Goal: Register for event/course

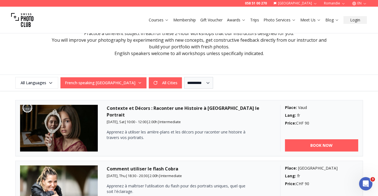
scroll to position [123, 0]
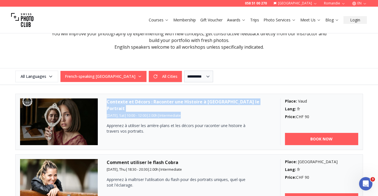
drag, startPoint x: 107, startPoint y: 102, endPoint x: 239, endPoint y: 108, distance: 131.9
click at [239, 108] on div "Contexte et Décors : Raconter une Histoire à [GEOGRAPHIC_DATA] le Portrait [DAT…" at bounding box center [189, 122] width 165 height 47
click at [255, 99] on h3 "Contexte et Décors : Raconter une Histoire à [GEOGRAPHIC_DATA] le Portrait" at bounding box center [189, 105] width 165 height 13
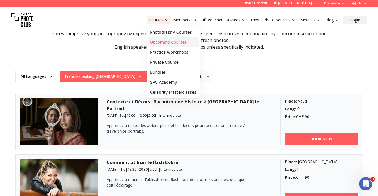
click at [160, 44] on link "Upcoming Courses" at bounding box center [173, 42] width 51 height 10
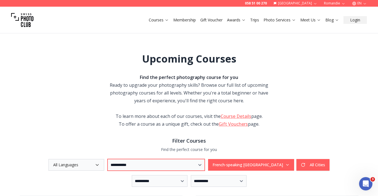
click at [173, 165] on select "**********" at bounding box center [156, 165] width 97 height 12
select select "***"
click at [108, 159] on select "**********" at bounding box center [156, 165] width 97 height 12
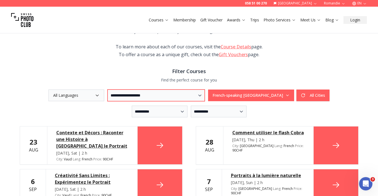
scroll to position [70, 0]
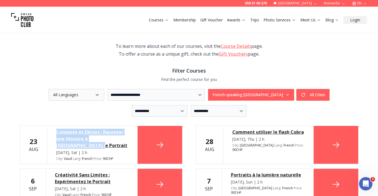
drag, startPoint x: 53, startPoint y: 129, endPoint x: 82, endPoint y: 147, distance: 34.2
click at [82, 147] on div "Contexte et Décors : Raconter une Histoire à [GEOGRAPHIC_DATA] le Portrait [DAT…" at bounding box center [92, 145] width 91 height 38
copy div "Contexte et Décors : Raconter une Histoire à [GEOGRAPHIC_DATA] le Portrait"
click at [256, 19] on link "Trips" at bounding box center [254, 20] width 9 height 6
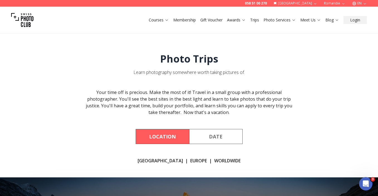
click at [227, 142] on button "Date" at bounding box center [215, 136] width 53 height 15
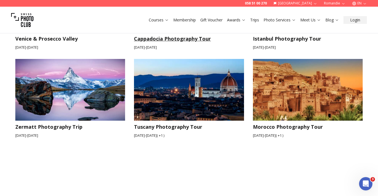
scroll to position [197, 0]
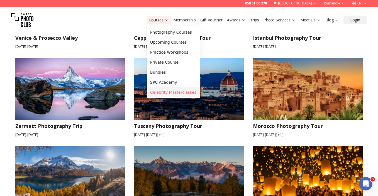
click at [160, 94] on link "Celebrity Masterclasses" at bounding box center [173, 92] width 51 height 10
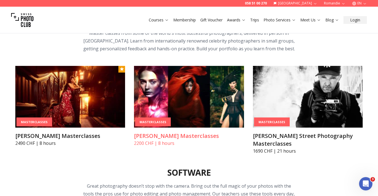
scroll to position [1505, 0]
